Goal: Information Seeking & Learning: Learn about a topic

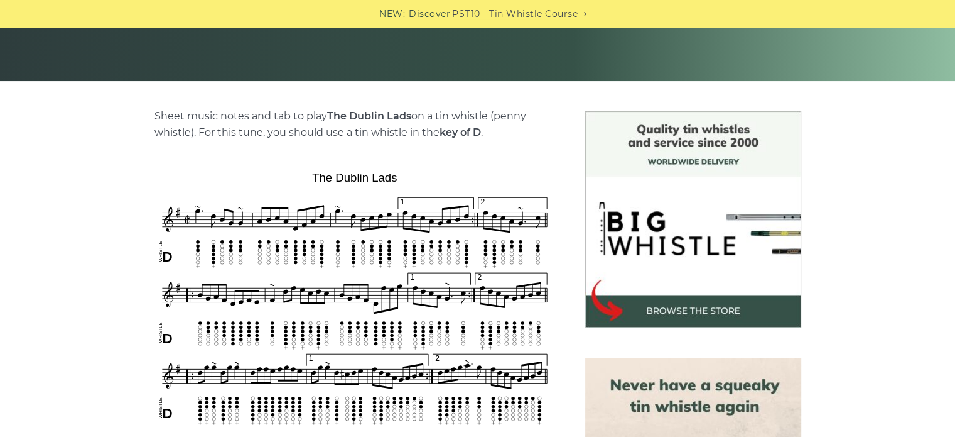
scroll to position [264, 0]
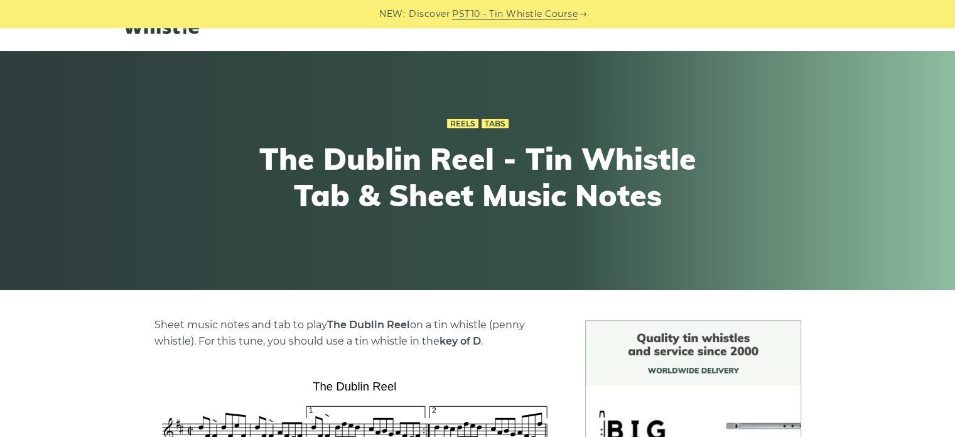
scroll to position [332, 0]
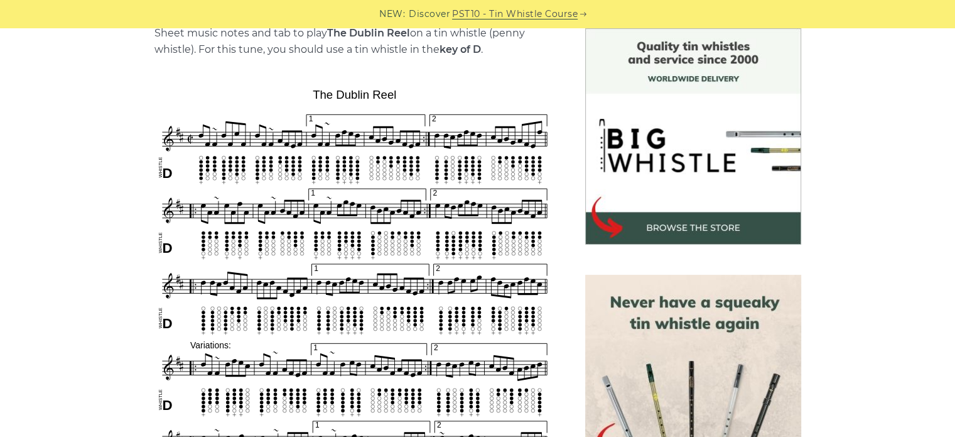
click at [460, 171] on img at bounding box center [355, 327] width 401 height 487
drag, startPoint x: 460, startPoint y: 171, endPoint x: 514, endPoint y: 139, distance: 62.8
click at [514, 139] on img at bounding box center [355, 327] width 401 height 487
click at [495, 170] on img at bounding box center [355, 327] width 401 height 487
drag, startPoint x: 495, startPoint y: 170, endPoint x: 460, endPoint y: 202, distance: 47.1
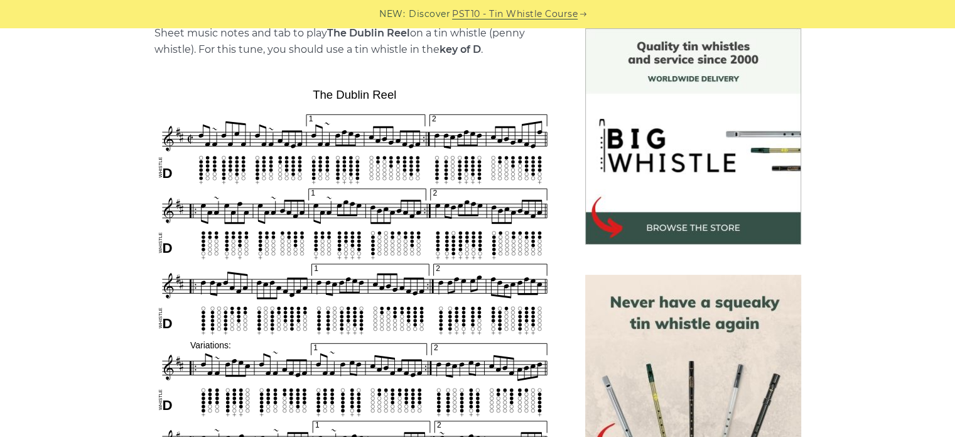
click at [460, 202] on img at bounding box center [355, 327] width 401 height 487
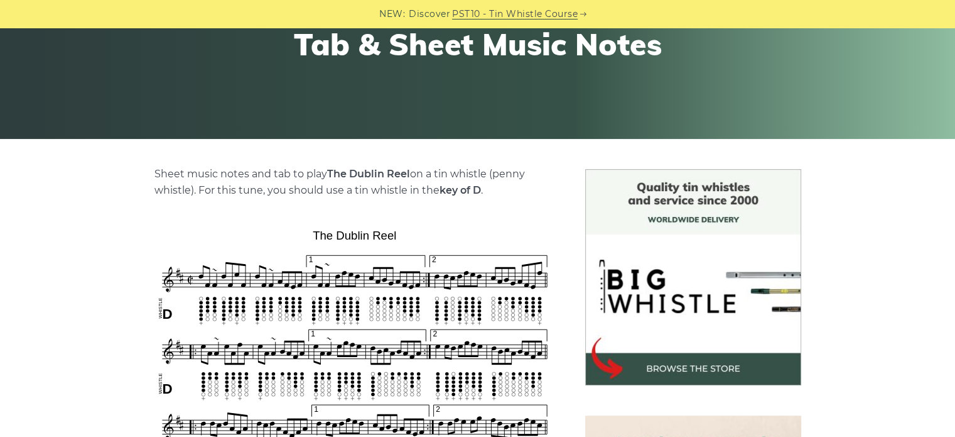
scroll to position [0, 0]
